Goal: Communication & Community: Share content

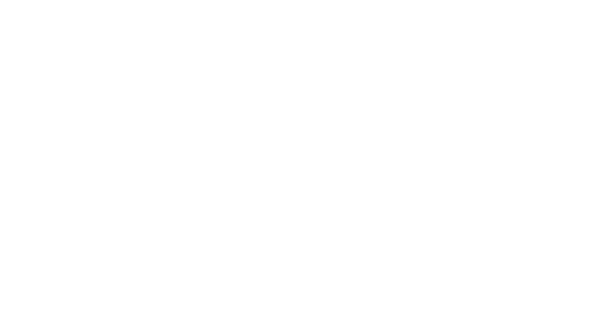
select select "*"
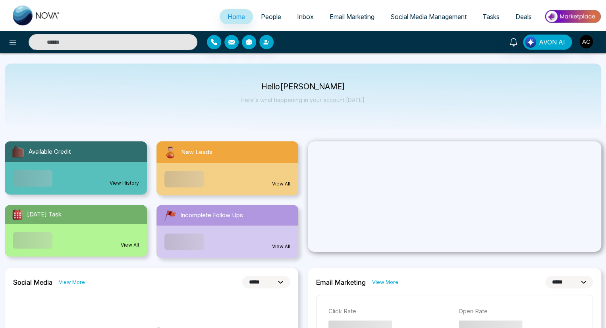
click at [265, 17] on span "People" at bounding box center [271, 17] width 20 height 8
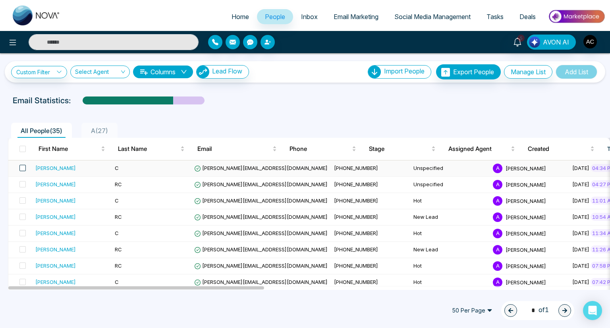
click at [22, 168] on span at bounding box center [22, 168] width 6 height 6
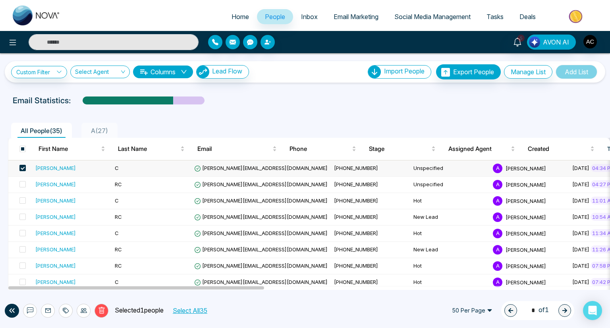
click at [30, 310] on icon at bounding box center [30, 311] width 6 height 6
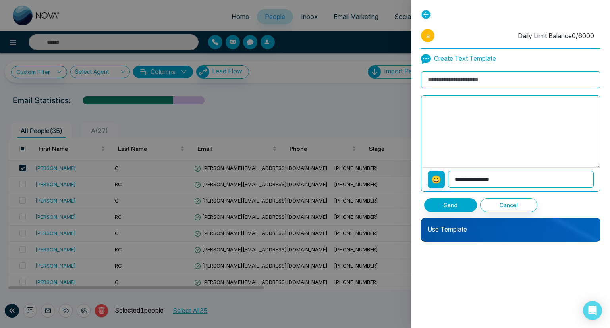
click at [511, 225] on p "Use Template" at bounding box center [511, 226] width 180 height 16
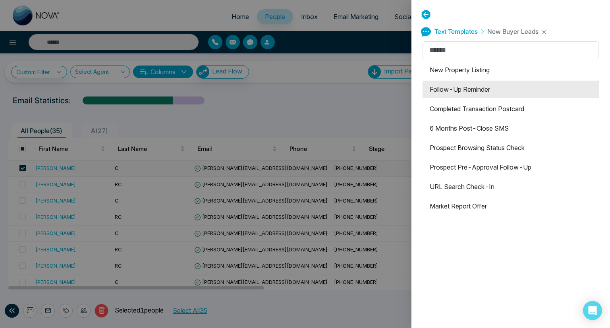
click at [509, 89] on li "Follow-Up Reminder" at bounding box center [511, 89] width 176 height 17
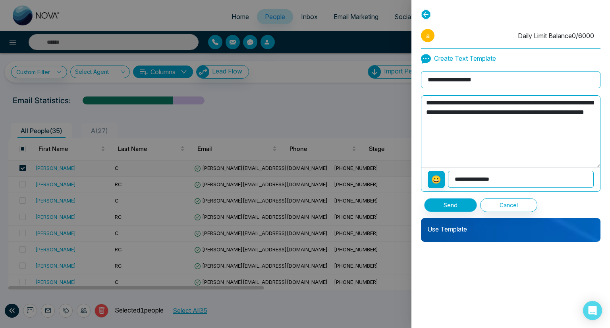
click at [450, 204] on button "Send" at bounding box center [450, 205] width 53 height 14
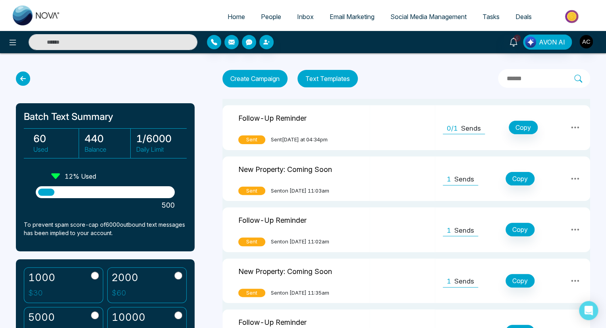
click at [23, 79] on icon at bounding box center [23, 79] width 14 height 14
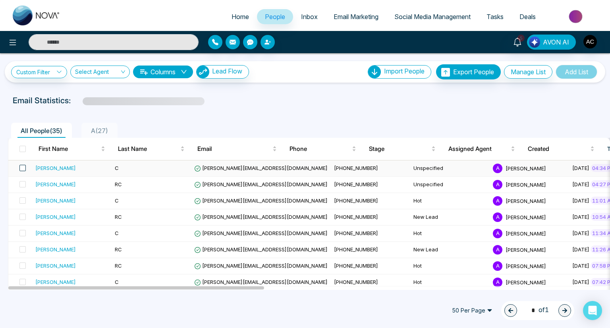
click at [22, 168] on span at bounding box center [22, 168] width 6 height 6
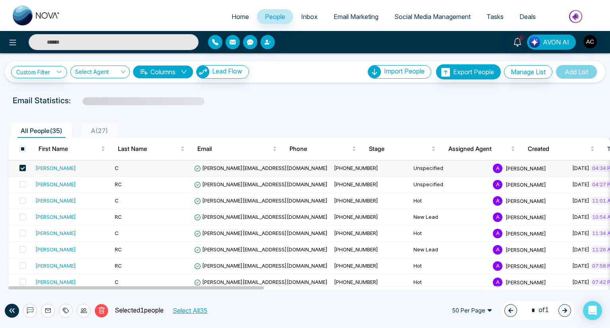
click at [30, 310] on icon at bounding box center [30, 311] width 6 height 6
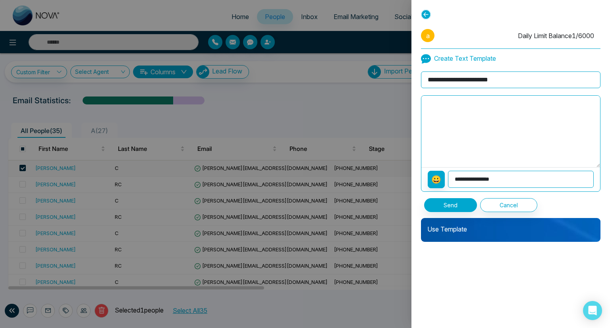
type input "**********"
type textarea "**********"
click at [450, 204] on button "Send" at bounding box center [450, 205] width 53 height 14
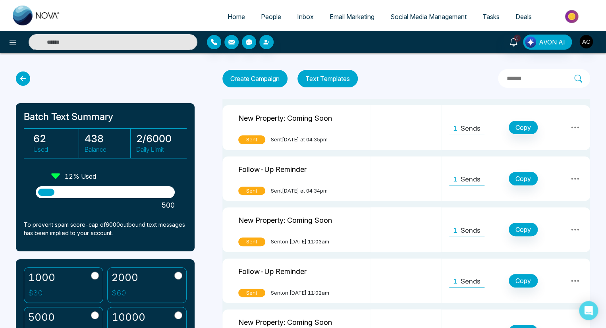
click at [23, 79] on icon at bounding box center [23, 79] width 14 height 14
